Goal: Task Accomplishment & Management: Manage account settings

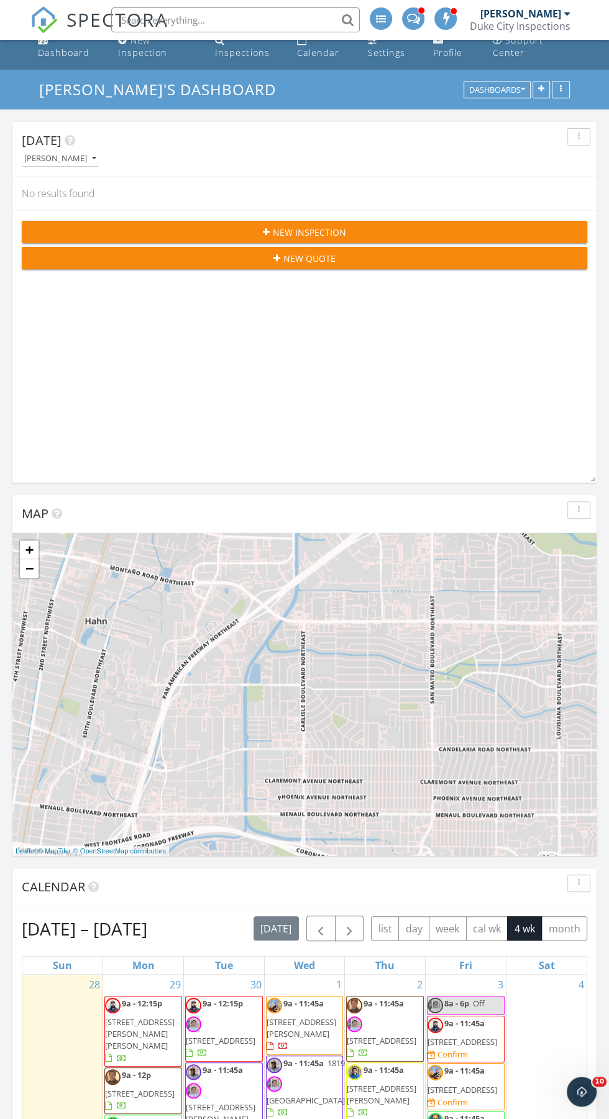
scroll to position [14, 0]
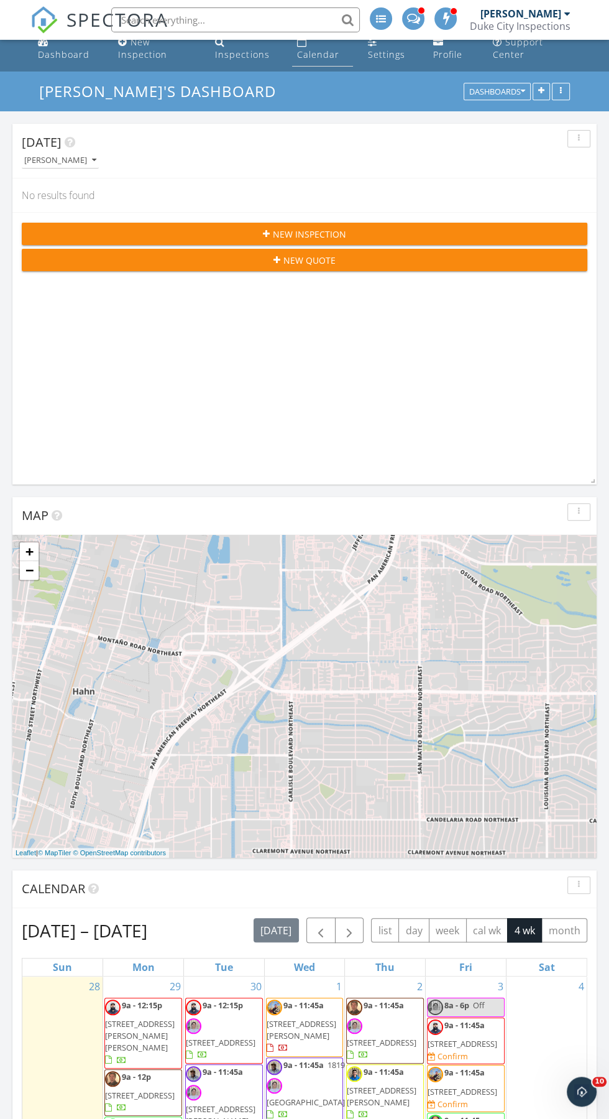
click at [329, 60] on div "Calendar" at bounding box center [318, 54] width 42 height 12
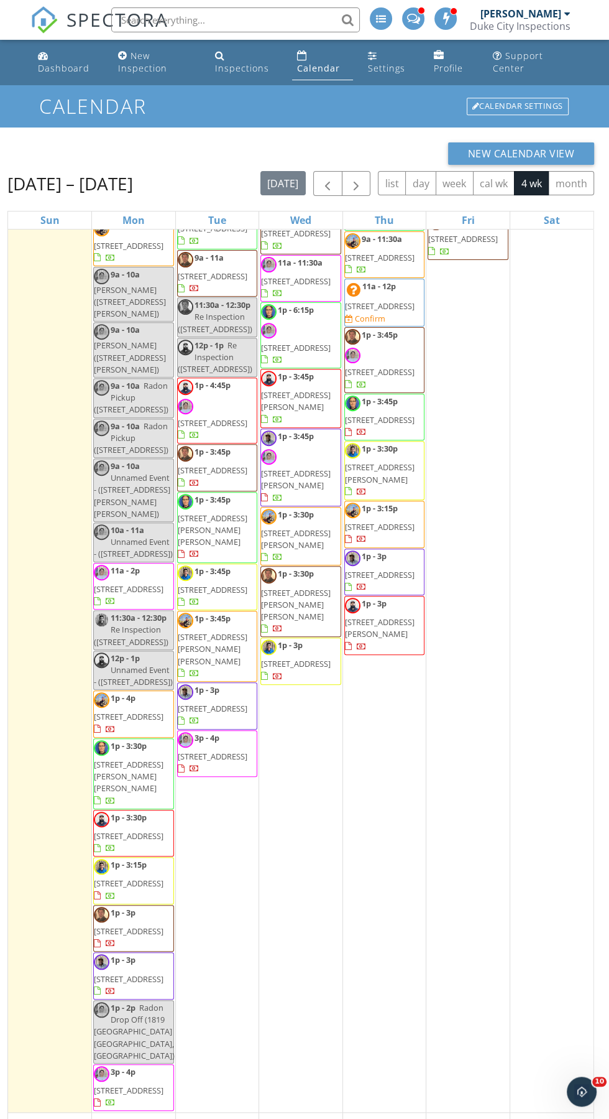
scroll to position [303, 0]
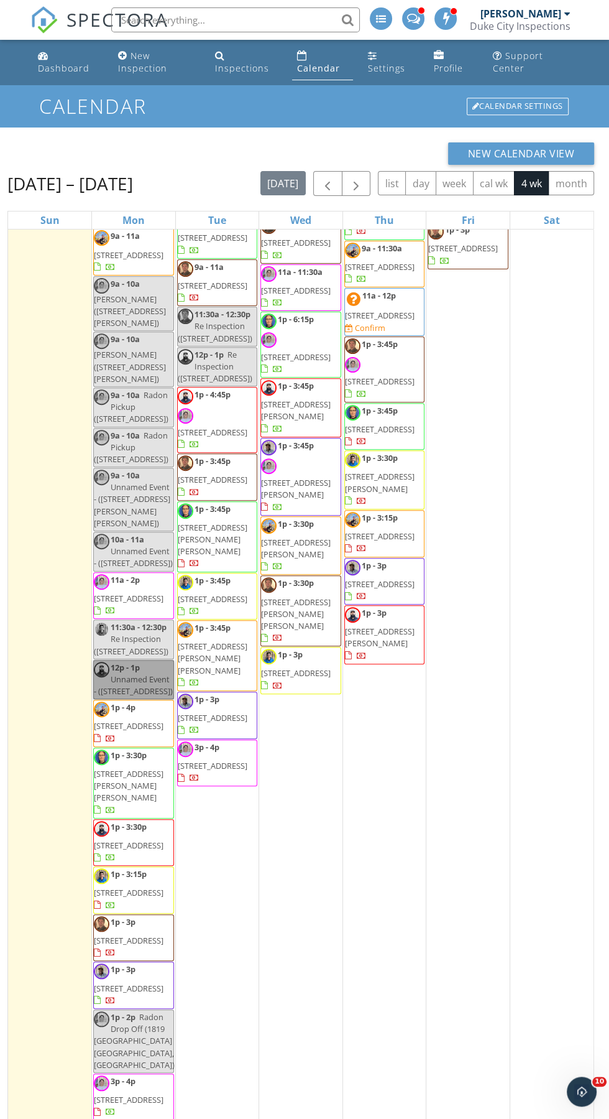
click at [124, 699] on link "12p - 1p Unnamed Event - (495 Rockaway Blvd NE, Rio Rancho)" at bounding box center [133, 680] width 81 height 40
click at [483, 851] on div "3 8a - 6p Off 9a - 11:45a 11815 Apache Ave NE, Albuquerque 87112 Confirm 9a - 1…" at bounding box center [468, 524] width 83 height 1194
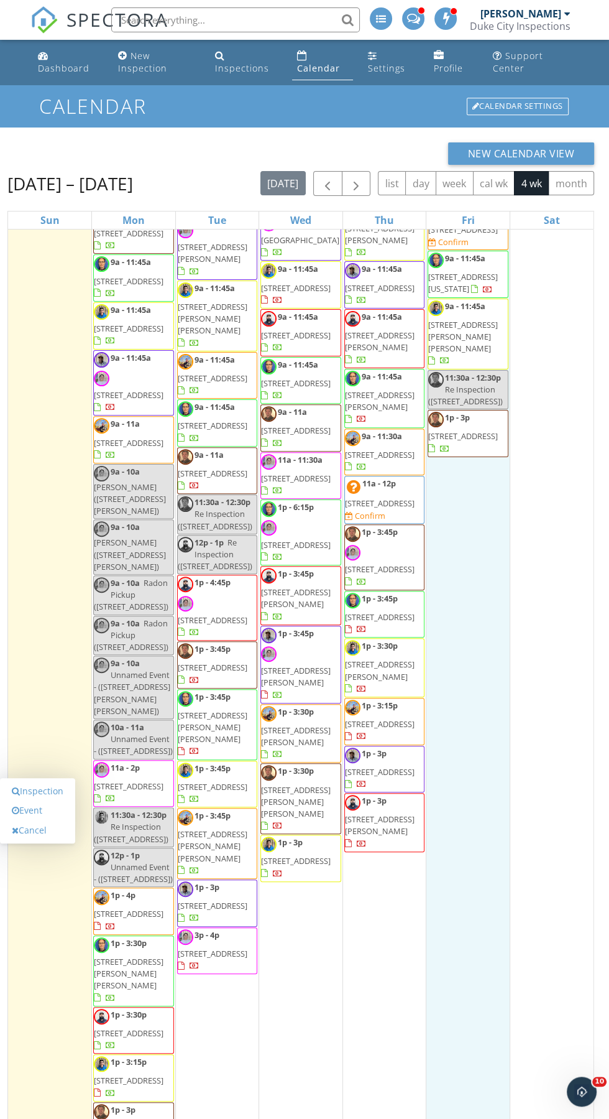
scroll to position [142, 0]
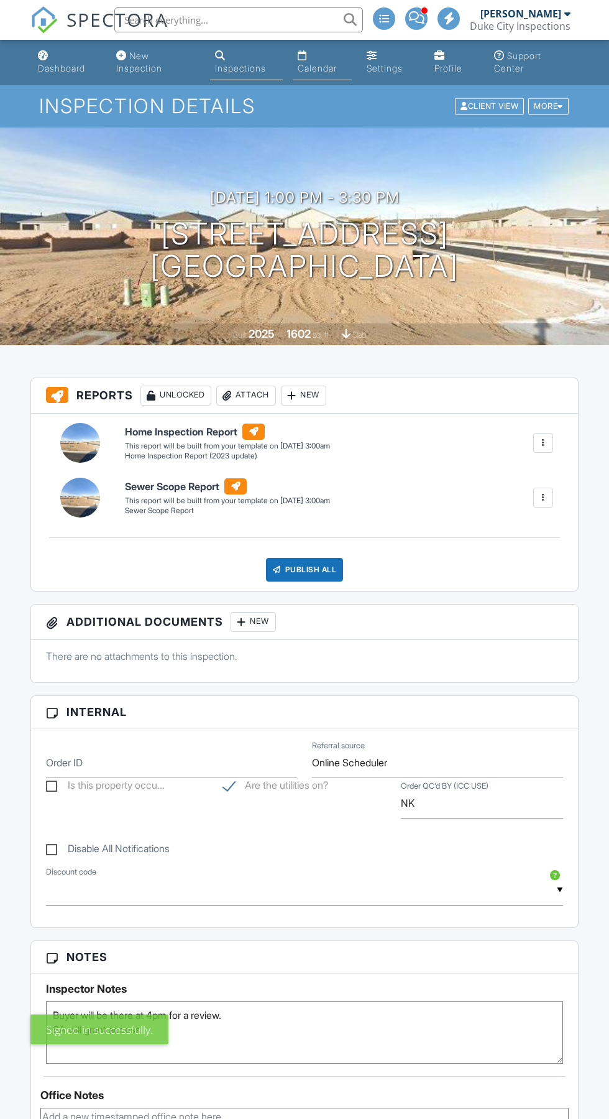
click at [331, 70] on div "Calendar" at bounding box center [317, 68] width 39 height 11
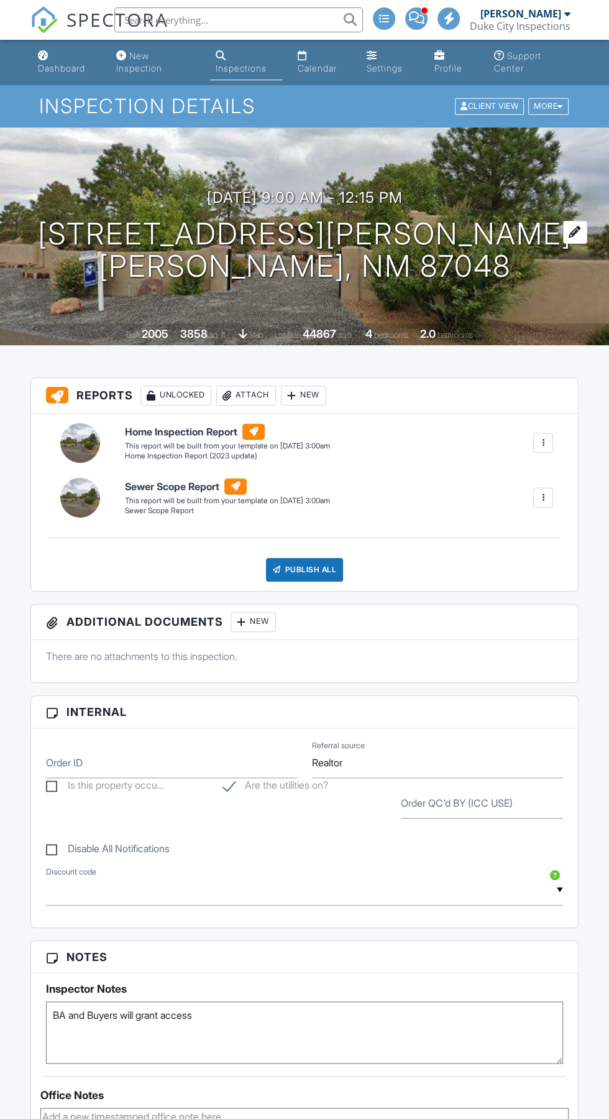
click at [316, 256] on h1 "[STREET_ADDRESS][PERSON_NAME] [GEOGRAPHIC_DATA], NM 87048" at bounding box center [305, 251] width 534 height 66
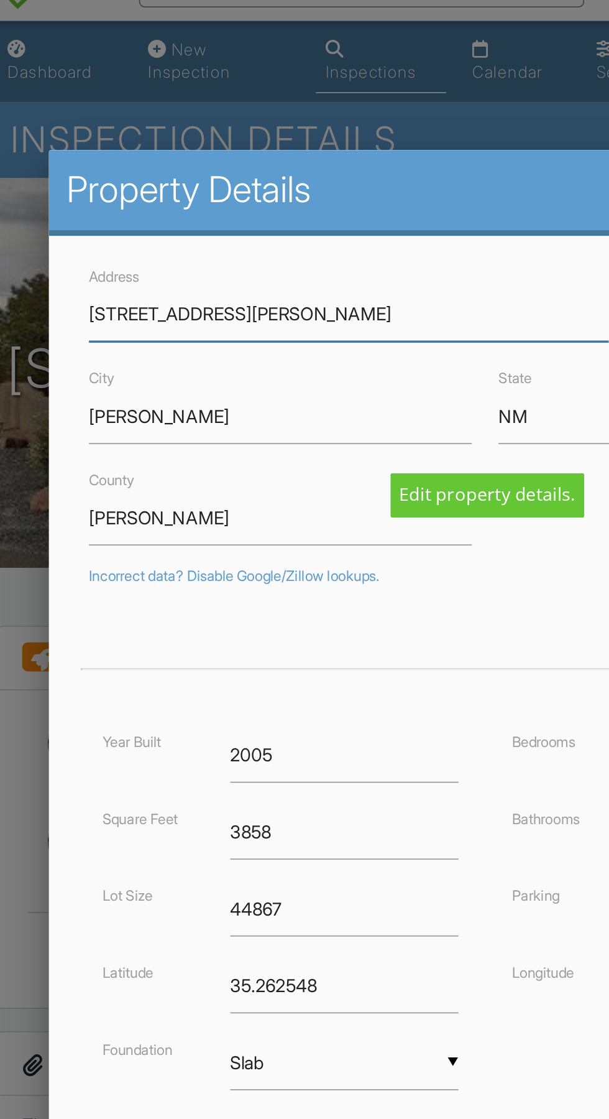
click at [138, 202] on input "[STREET_ADDRESS][PERSON_NAME]" at bounding box center [228, 203] width 290 height 30
